Goal: Transaction & Acquisition: Subscribe to service/newsletter

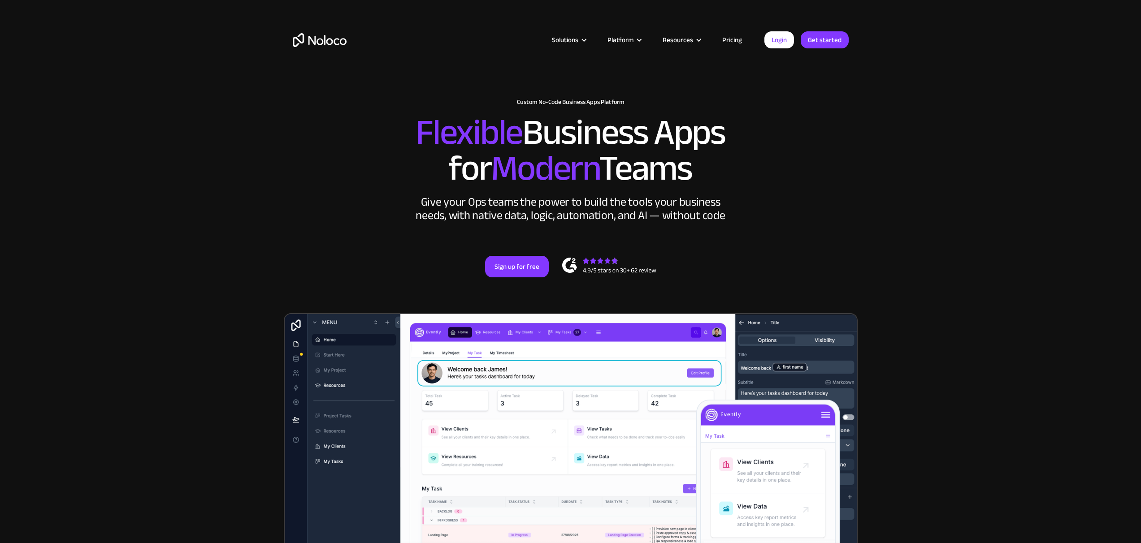
click at [743, 37] on link "Pricing" at bounding box center [732, 40] width 42 height 12
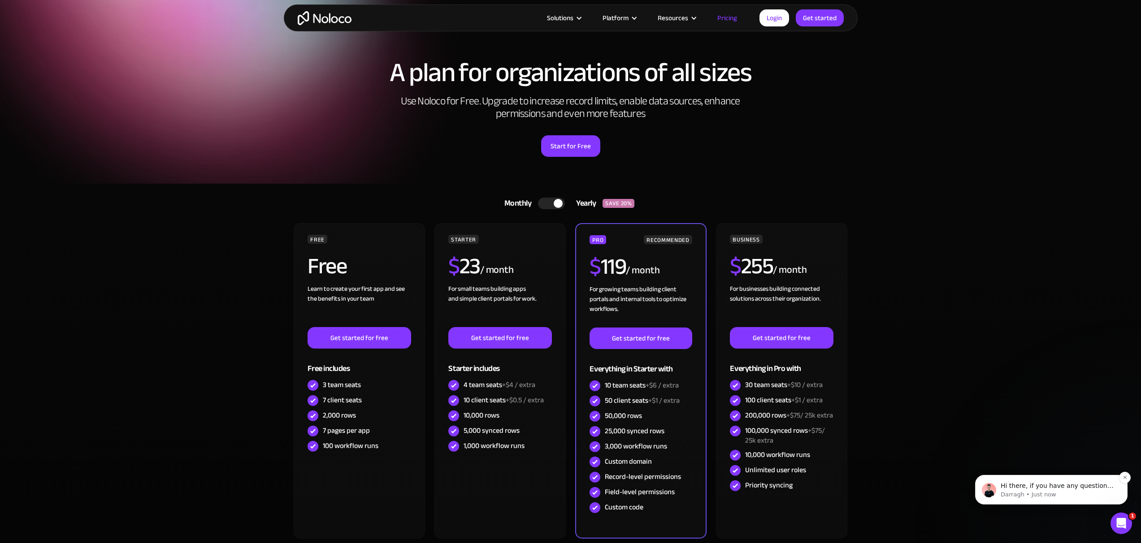
click at [1089, 489] on p "Hi there, if you have any questions about our pricing, just let us know! Darragh" at bounding box center [1059, 486] width 116 height 9
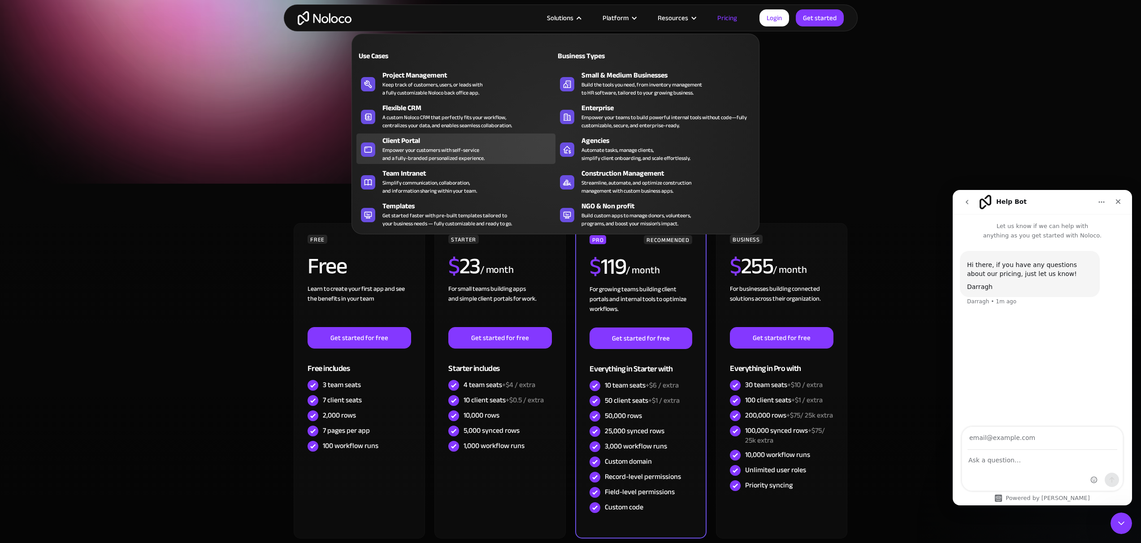
click at [498, 141] on div "Client Portal" at bounding box center [471, 140] width 177 height 11
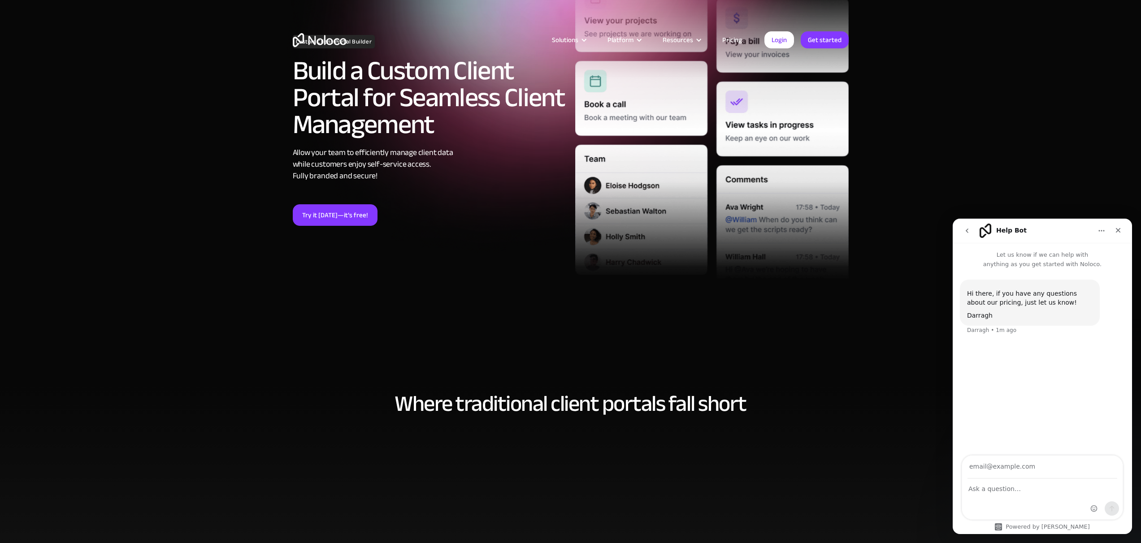
scroll to position [217, 0]
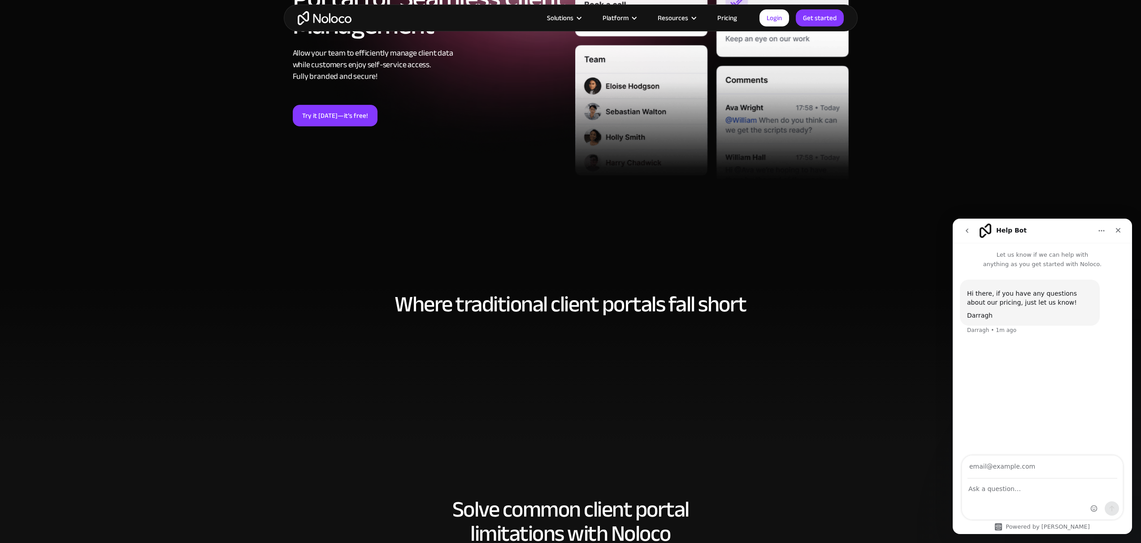
click at [728, 18] on link "Pricing" at bounding box center [727, 18] width 42 height 12
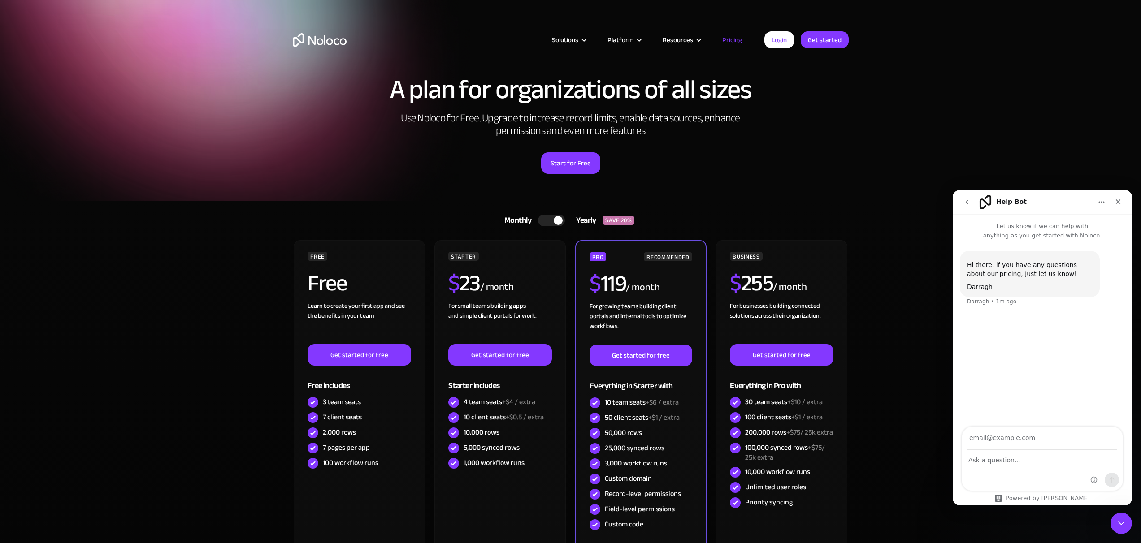
click at [557, 221] on div at bounding box center [558, 220] width 9 height 9
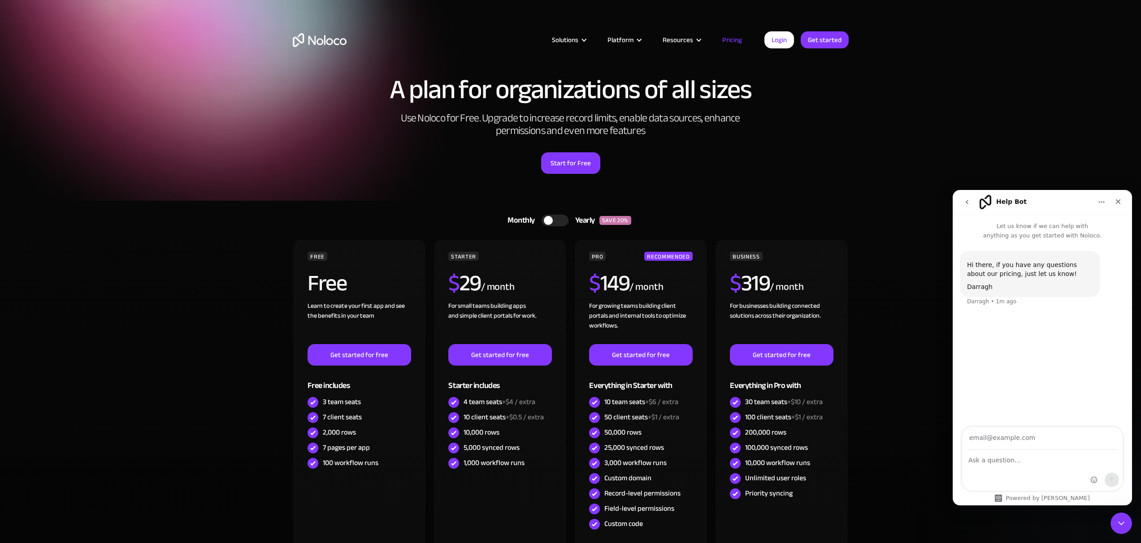
click at [557, 221] on div at bounding box center [555, 221] width 27 height 12
